Goal: Information Seeking & Learning: Learn about a topic

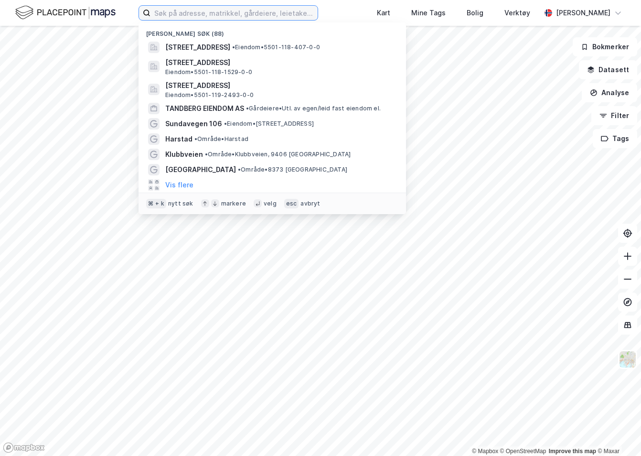
click at [199, 11] on input at bounding box center [234, 13] width 167 height 14
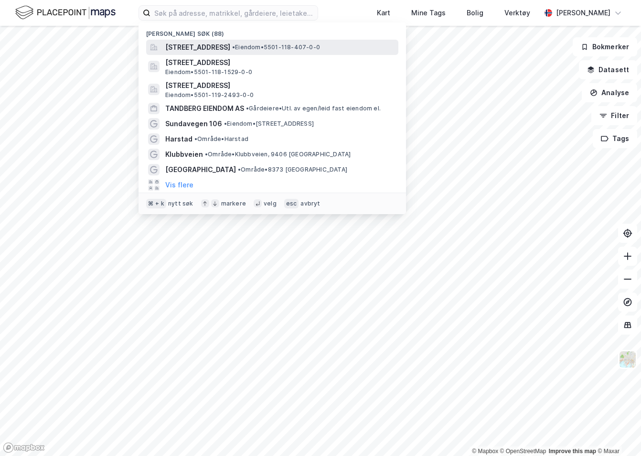
click at [206, 44] on span "[STREET_ADDRESS]" at bounding box center [197, 47] width 65 height 11
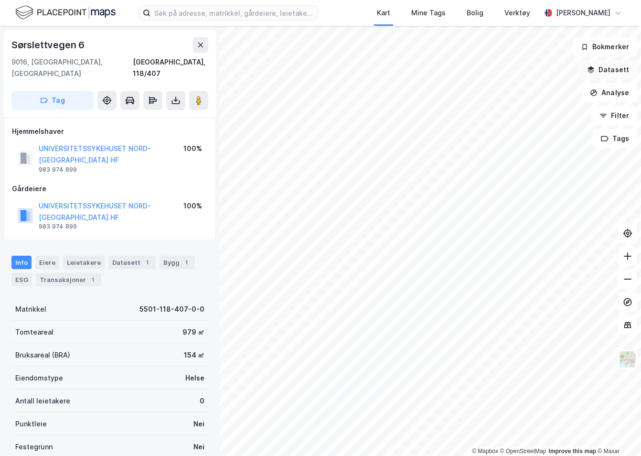
click at [613, 66] on button "Datasett" at bounding box center [608, 69] width 58 height 19
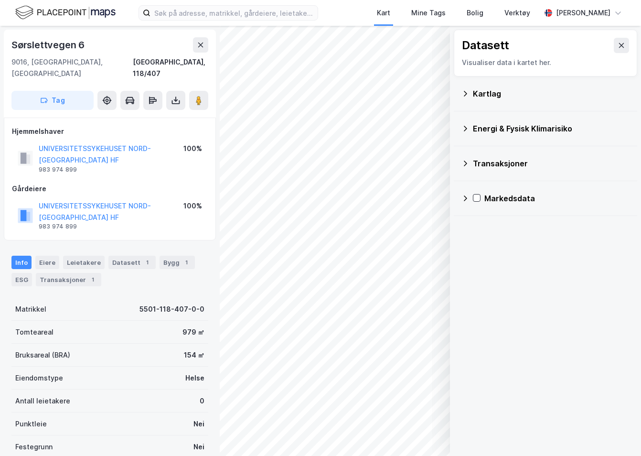
click at [464, 92] on icon at bounding box center [466, 94] width 8 height 8
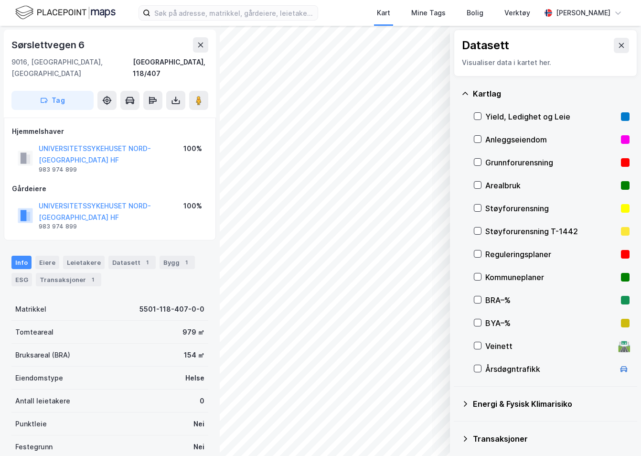
click at [478, 249] on div "Reguleringsplaner" at bounding box center [552, 254] width 156 height 23
click at [480, 277] on icon at bounding box center [477, 276] width 7 height 7
click at [628, 45] on button at bounding box center [621, 45] width 15 height 15
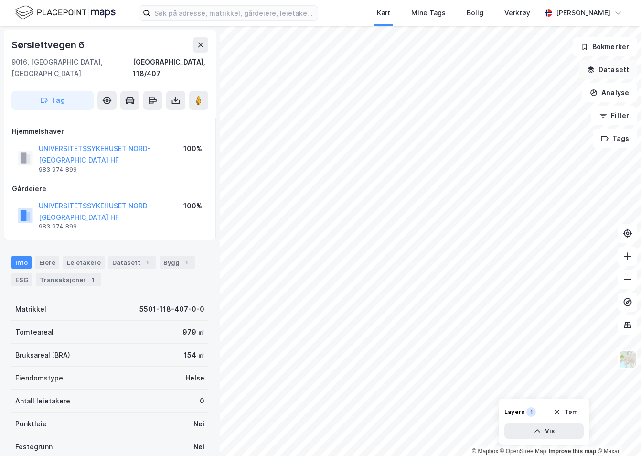
click at [593, 77] on button "Datasett" at bounding box center [608, 69] width 58 height 19
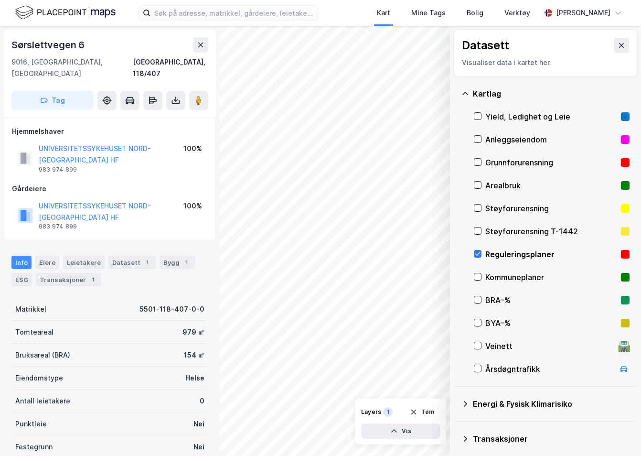
click at [480, 254] on icon at bounding box center [477, 253] width 7 height 7
click at [623, 44] on icon at bounding box center [621, 45] width 5 height 5
